Goal: Information Seeking & Learning: Compare options

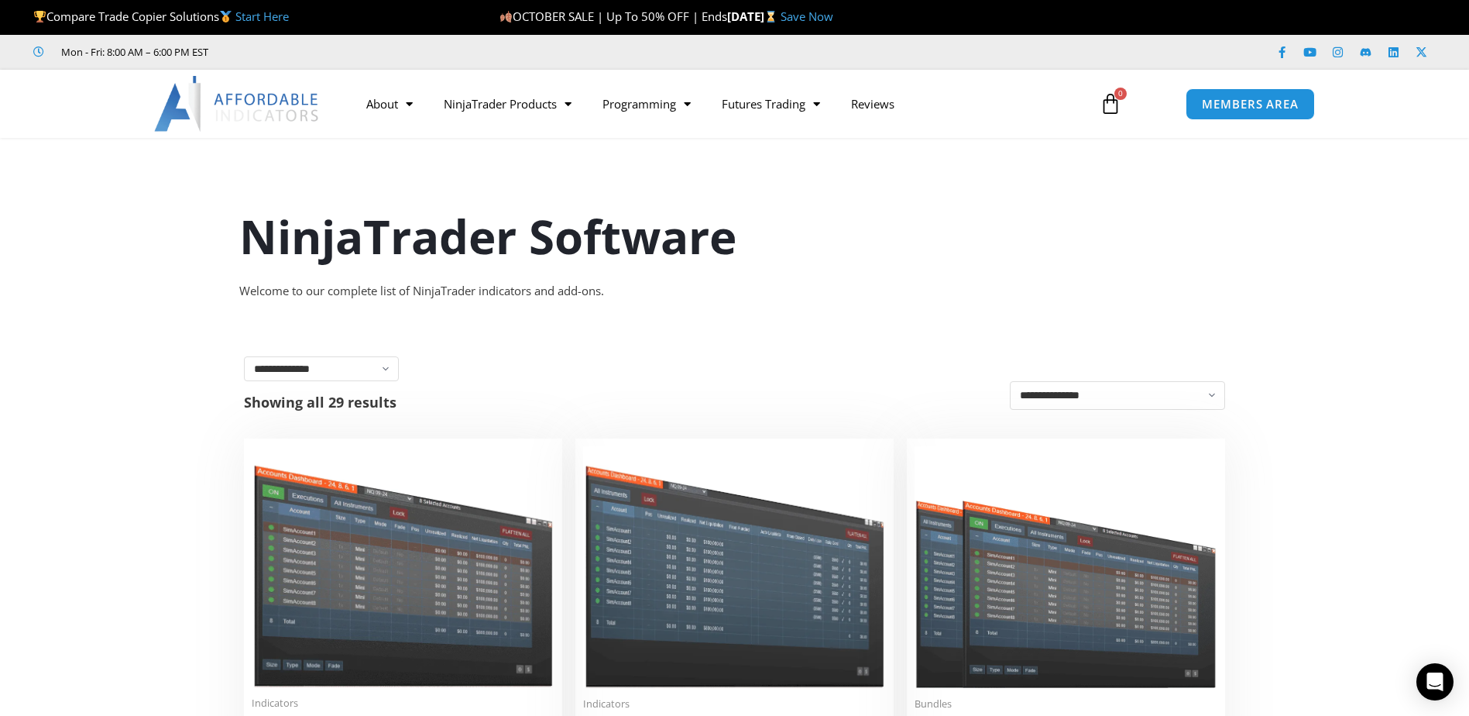
click at [247, 111] on img at bounding box center [237, 104] width 167 height 56
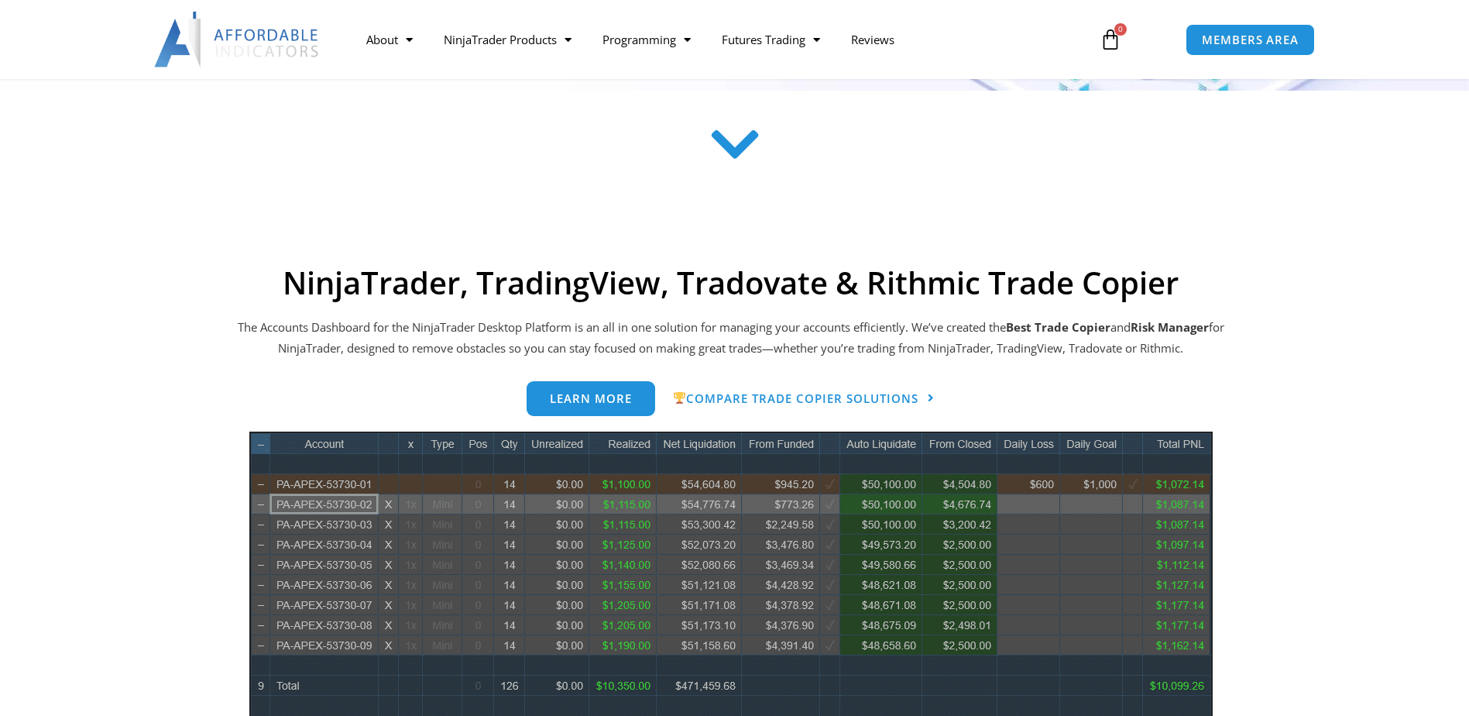
scroll to position [620, 0]
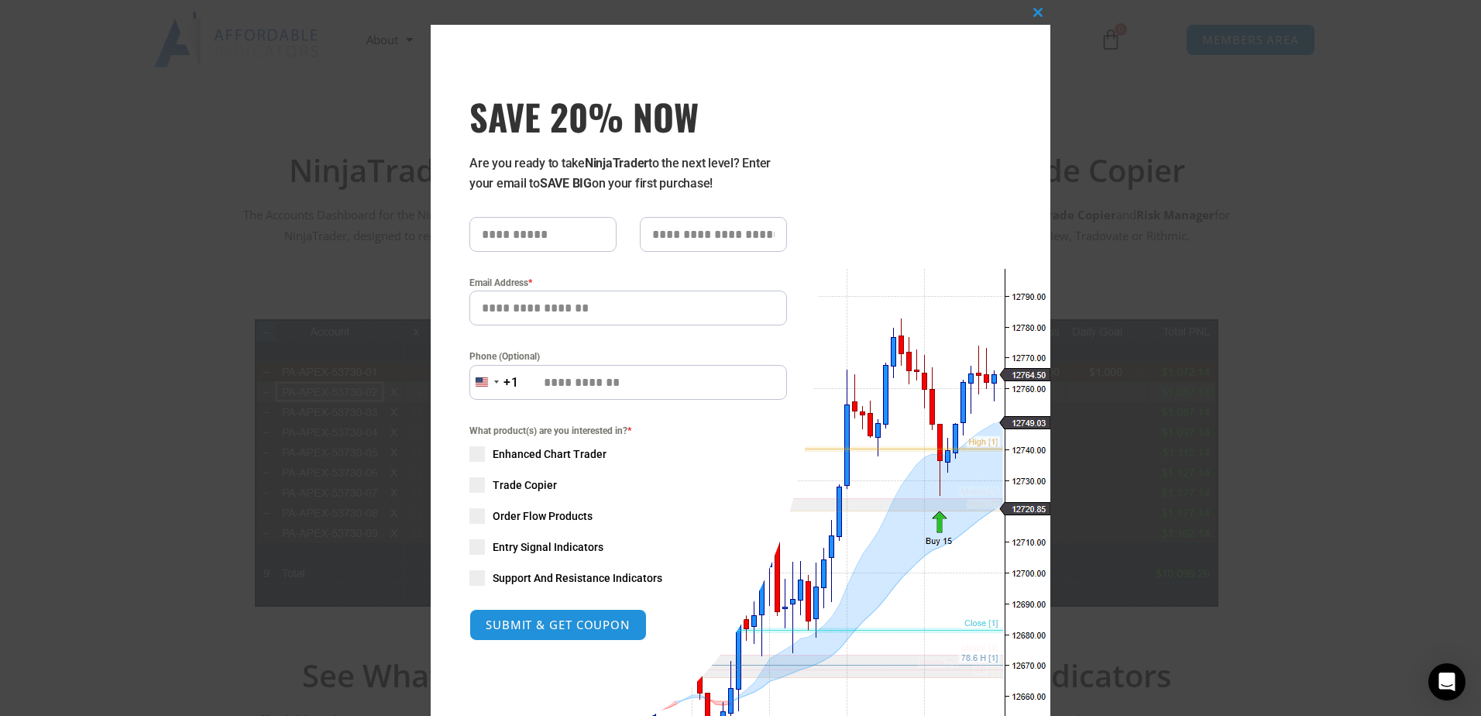
click at [1234, 143] on div "Close this module SAVE 20% NOW Are you ready to take NinjaTrader to the next le…" at bounding box center [740, 358] width 1481 height 716
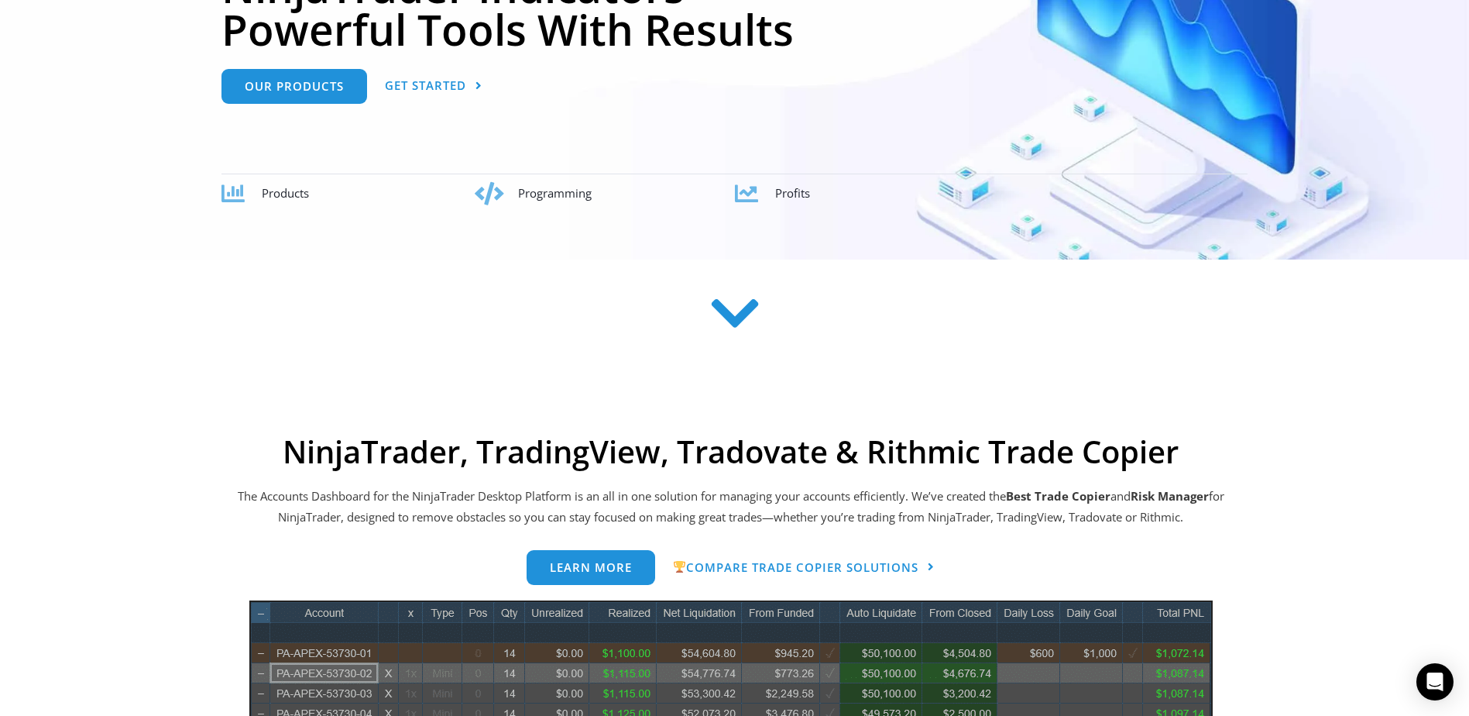
scroll to position [0, 0]
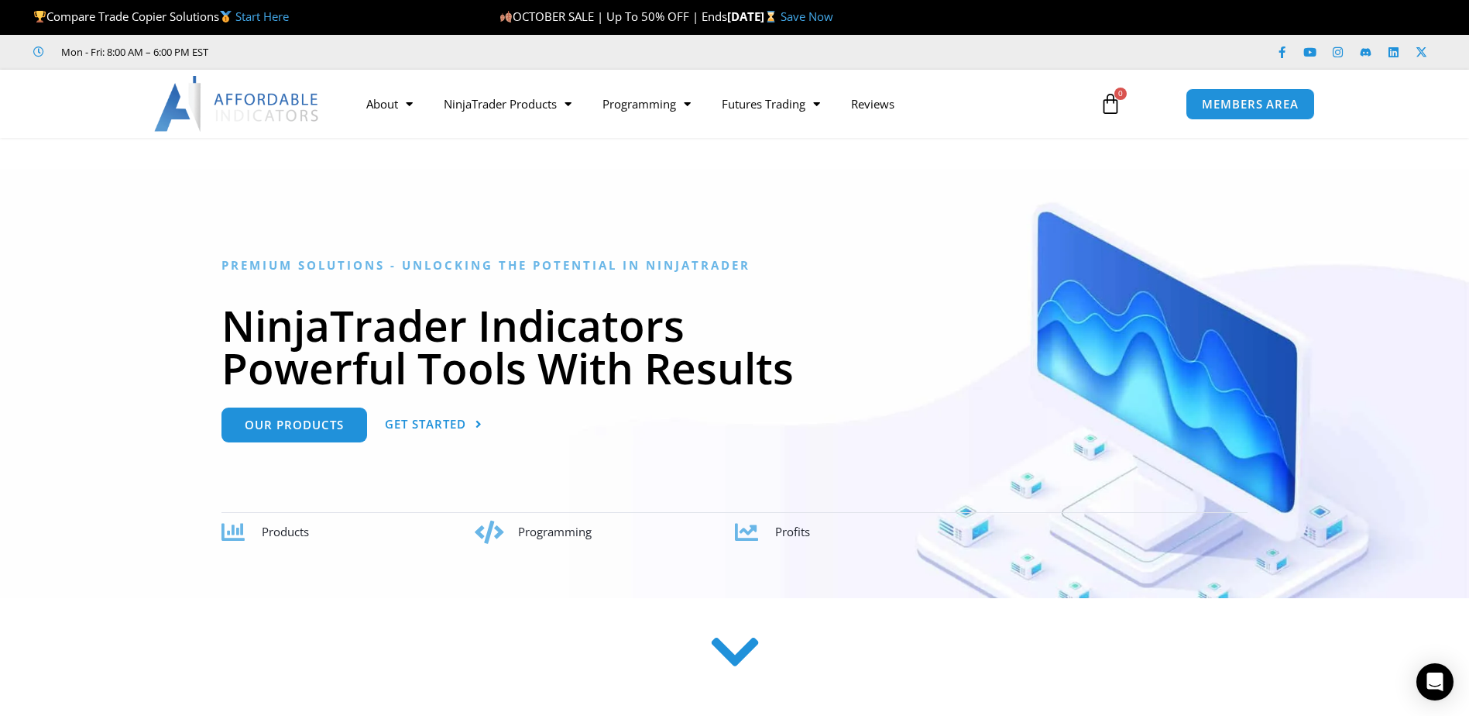
drag, startPoint x: 1101, startPoint y: 380, endPoint x: 996, endPoint y: 378, distance: 105.4
click at [996, 378] on h1 "NinjaTrader Indicators Powerful Tools With Results" at bounding box center [735, 346] width 1026 height 85
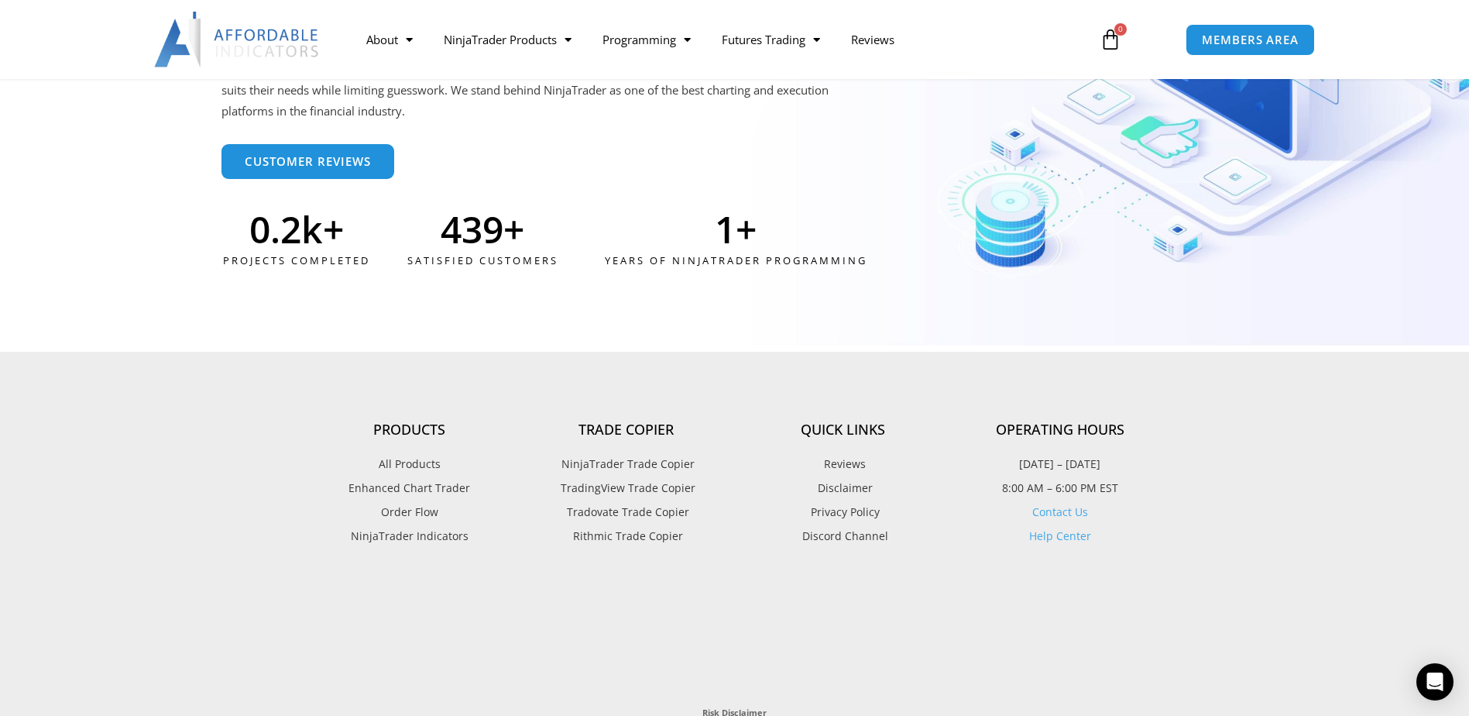
scroll to position [4105, 0]
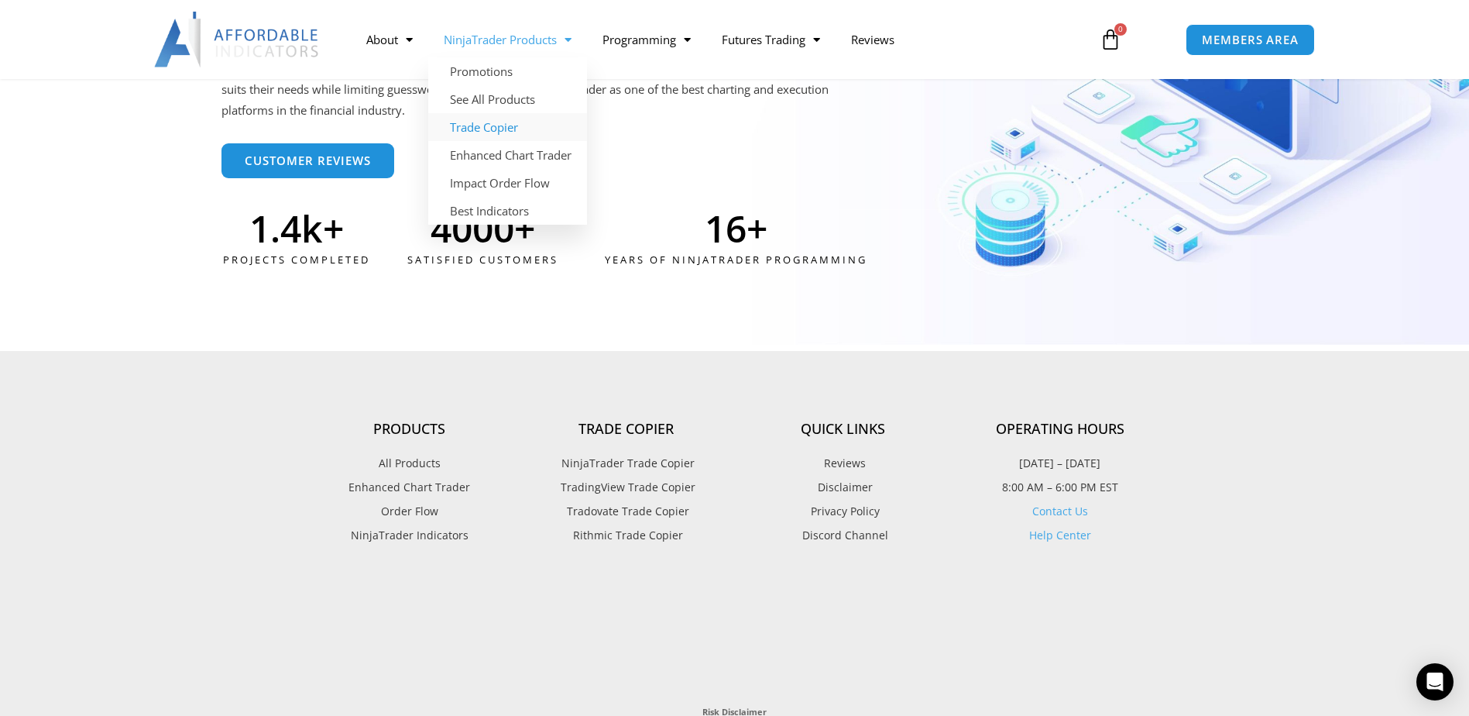
click at [521, 126] on link "Trade Copier" at bounding box center [507, 127] width 159 height 28
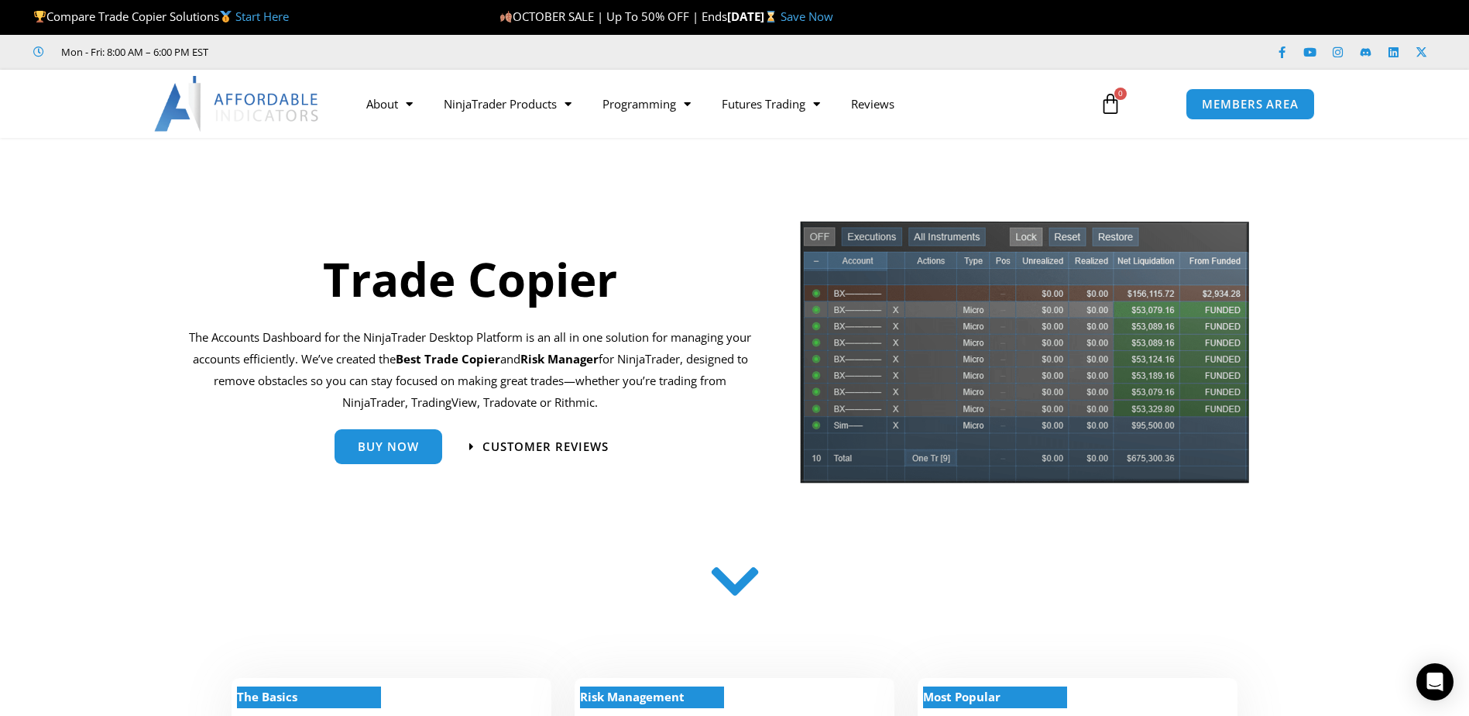
click at [275, 9] on link "Start Here" at bounding box center [261, 16] width 53 height 15
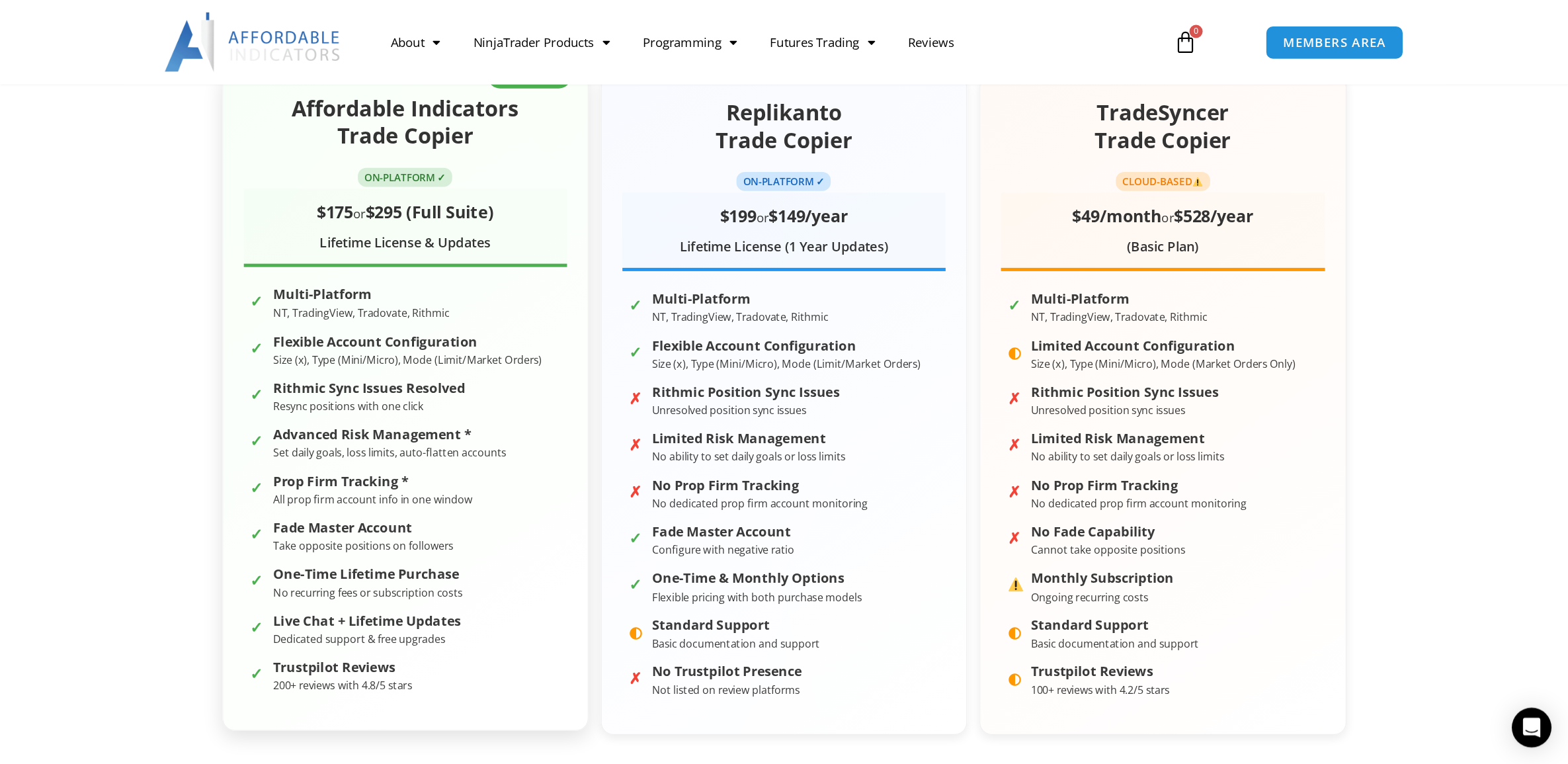
scroll to position [198, 0]
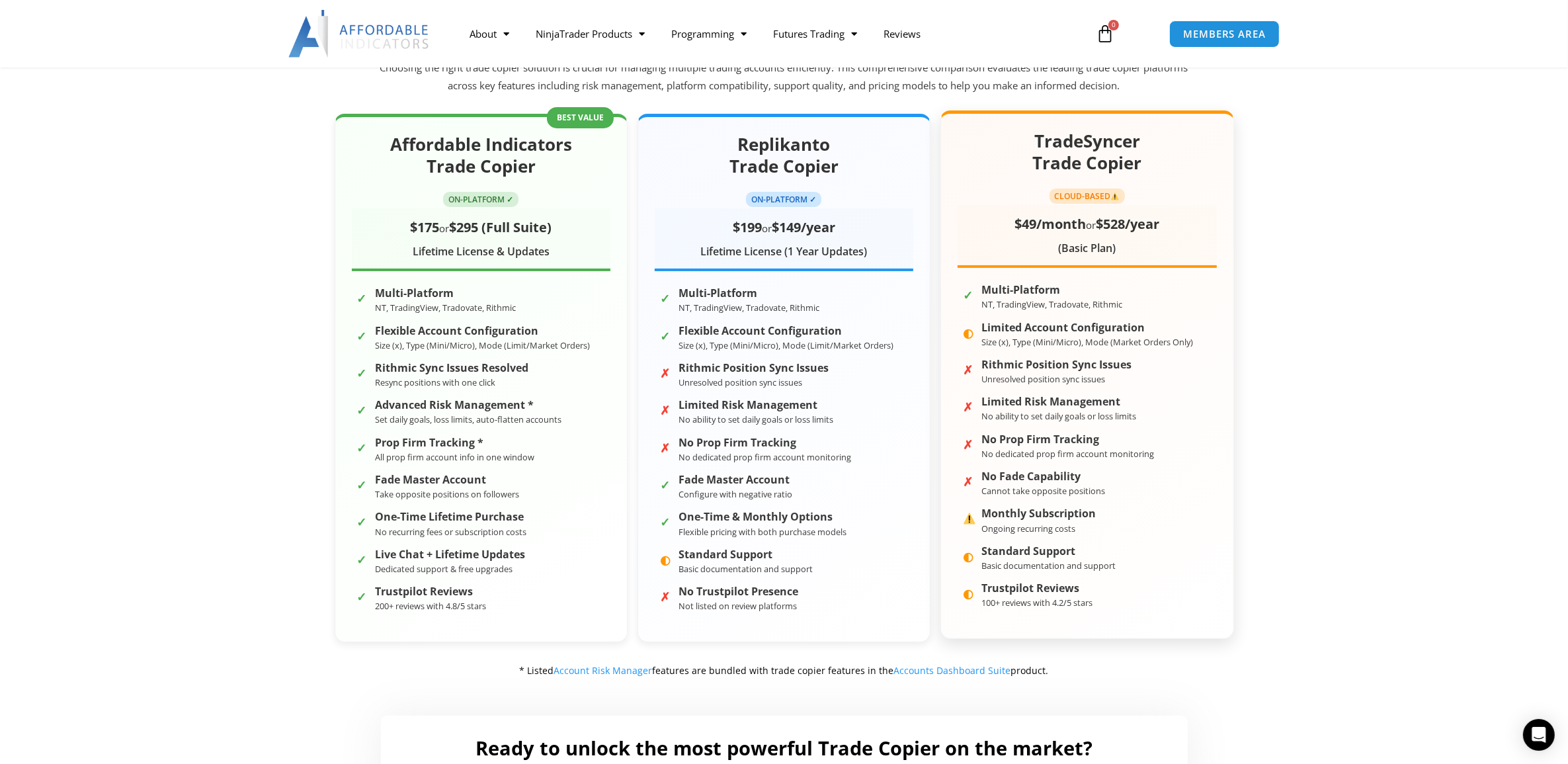
drag, startPoint x: 1220, startPoint y: 0, endPoint x: 1227, endPoint y: 150, distance: 150.2
click at [1227, 150] on div "TradeSyncer Trade Copier CLOUD-BASED $49/month or $528/year (Basic Plan) ✓ Mult…" at bounding box center [1086, 374] width 293 height 528
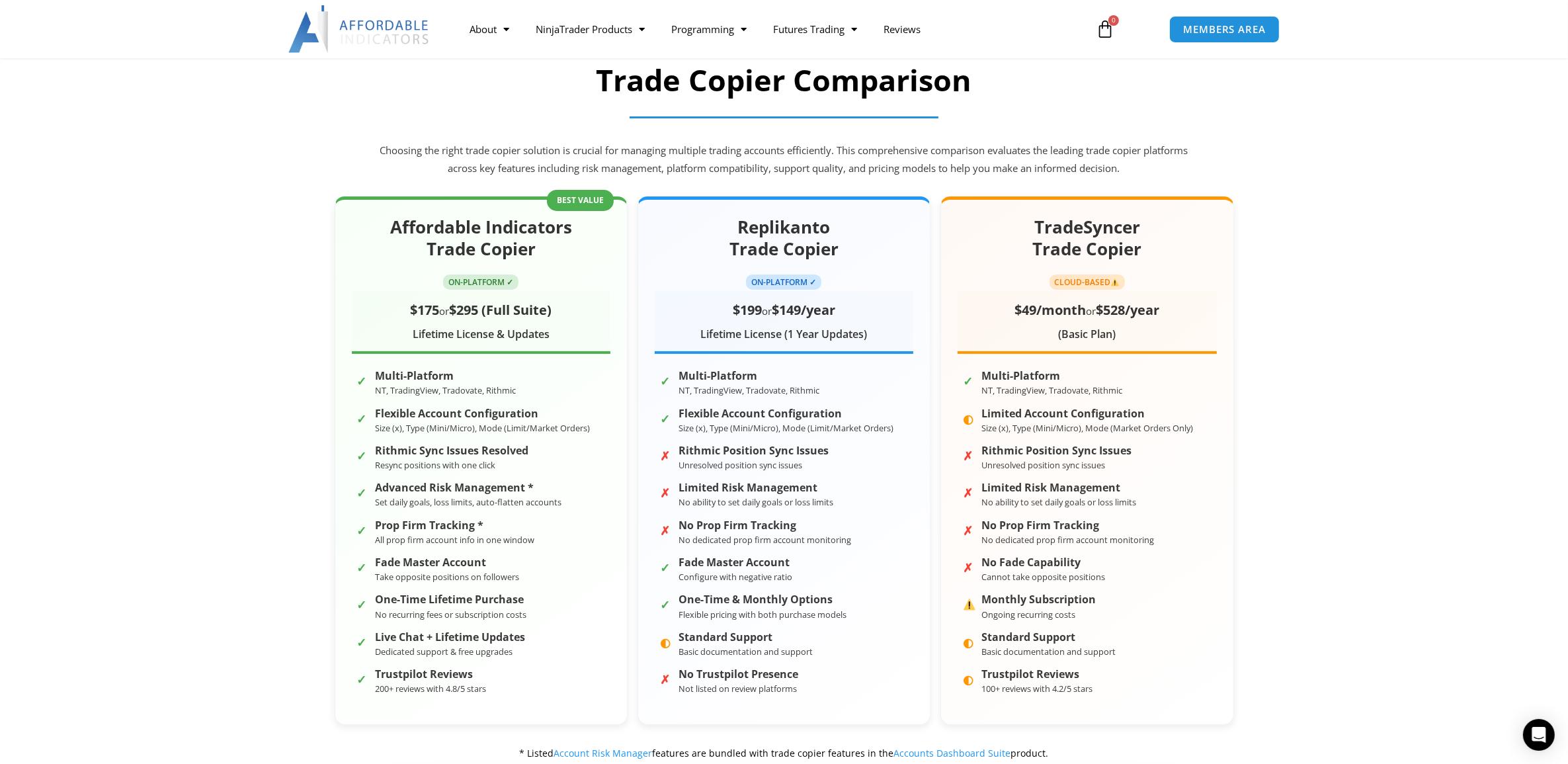
click at [223, 154] on section "Trade Copier Comparison Choosing the right trade copier solution is crucial for…" at bounding box center [784, 120] width 1568 height 132
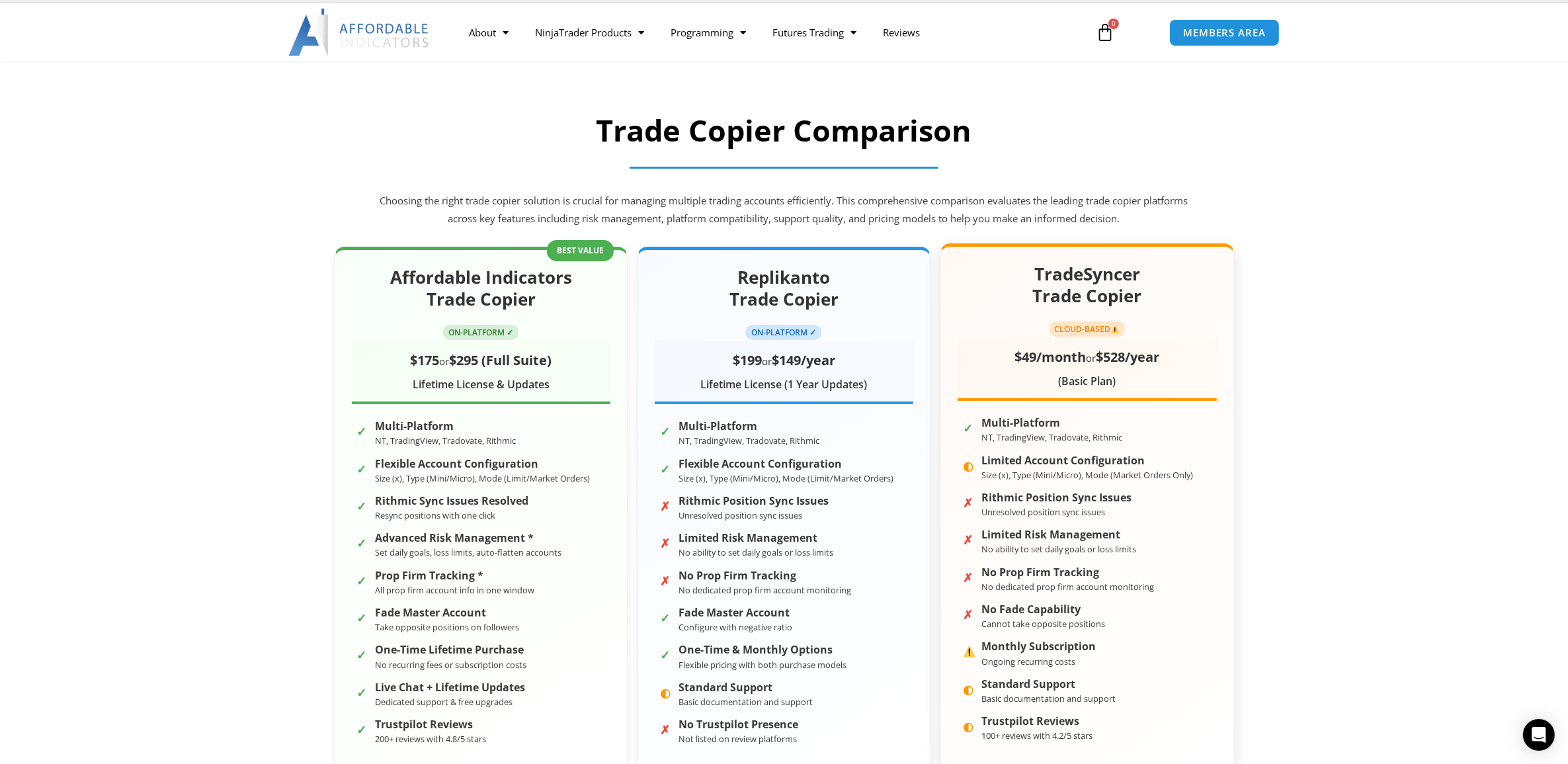
scroll to position [0, 0]
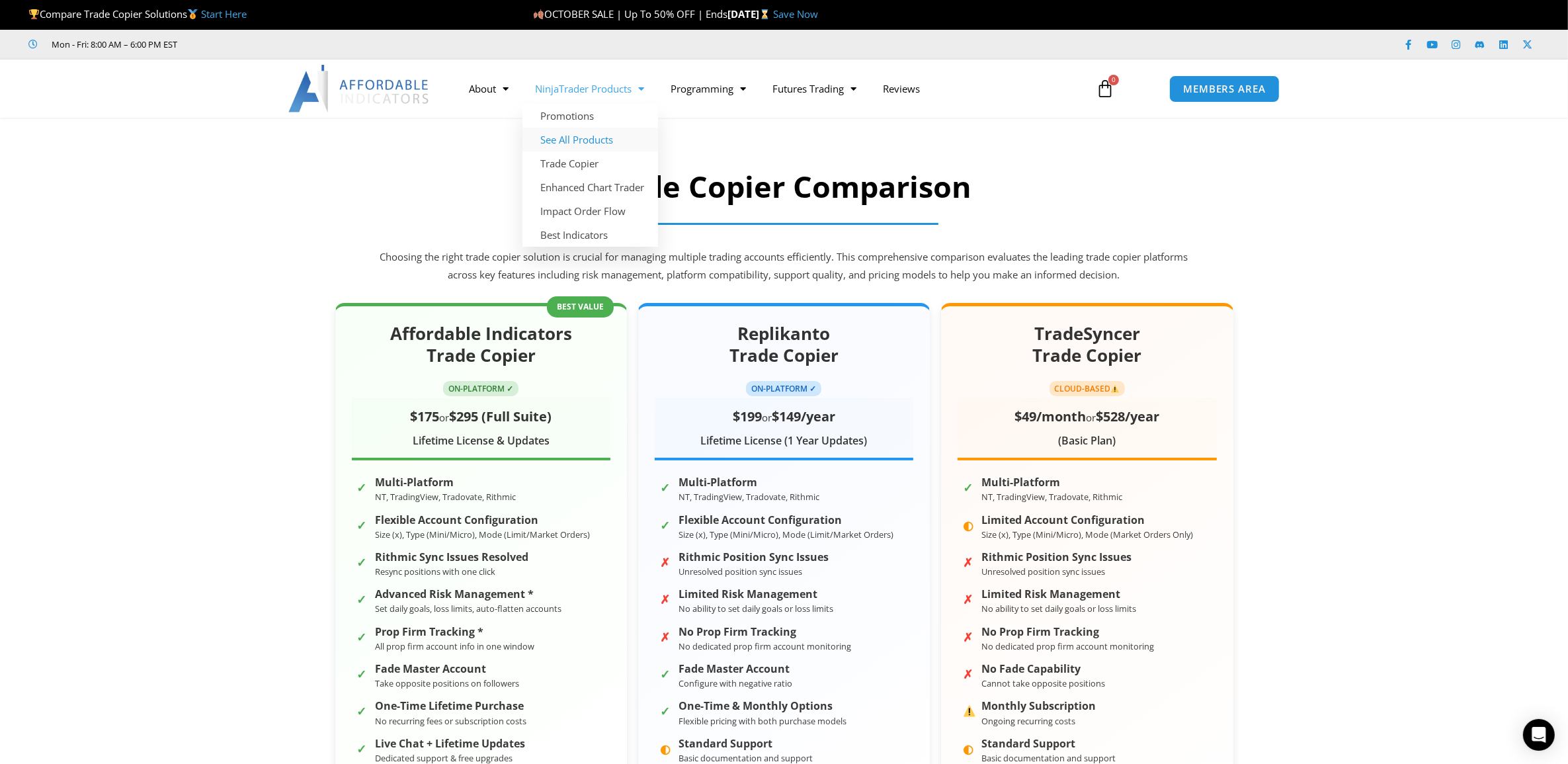
click at [591, 137] on link "See All Products" at bounding box center [590, 139] width 136 height 24
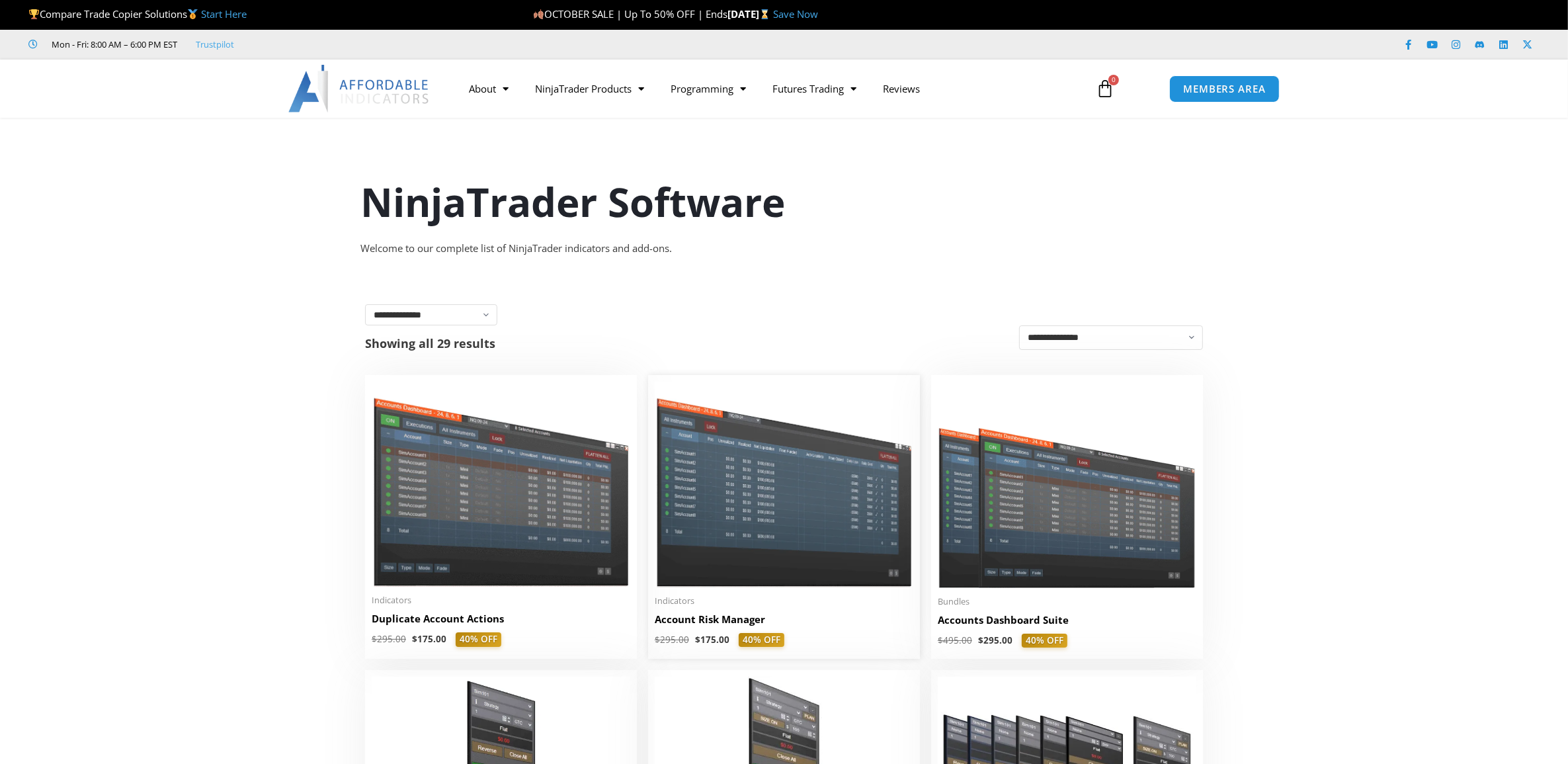
click at [825, 537] on img at bounding box center [784, 484] width 259 height 206
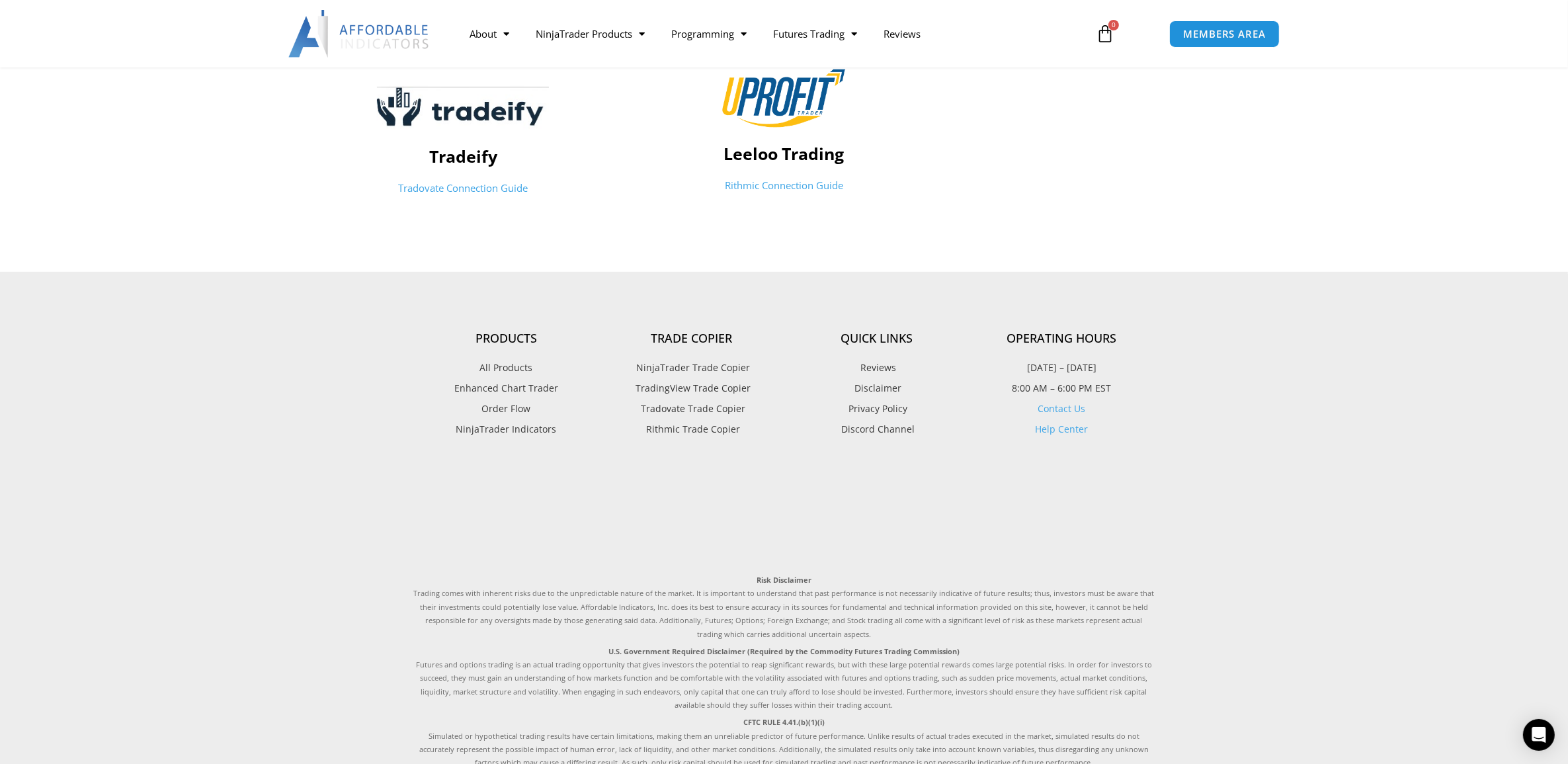
scroll to position [889, 0]
